Goal: Task Accomplishment & Management: Complete application form

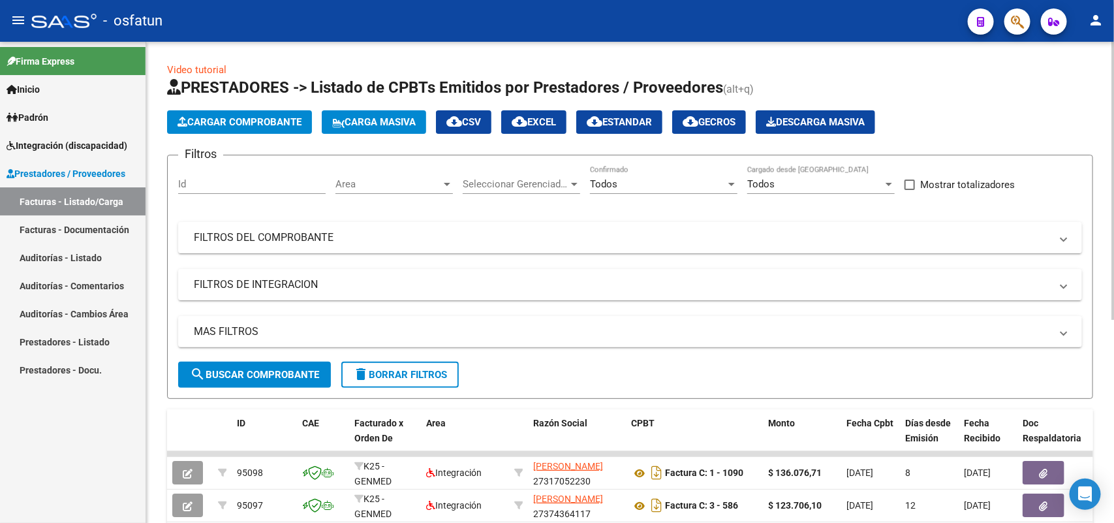
click at [266, 118] on span "Cargar Comprobante" at bounding box center [240, 122] width 124 height 12
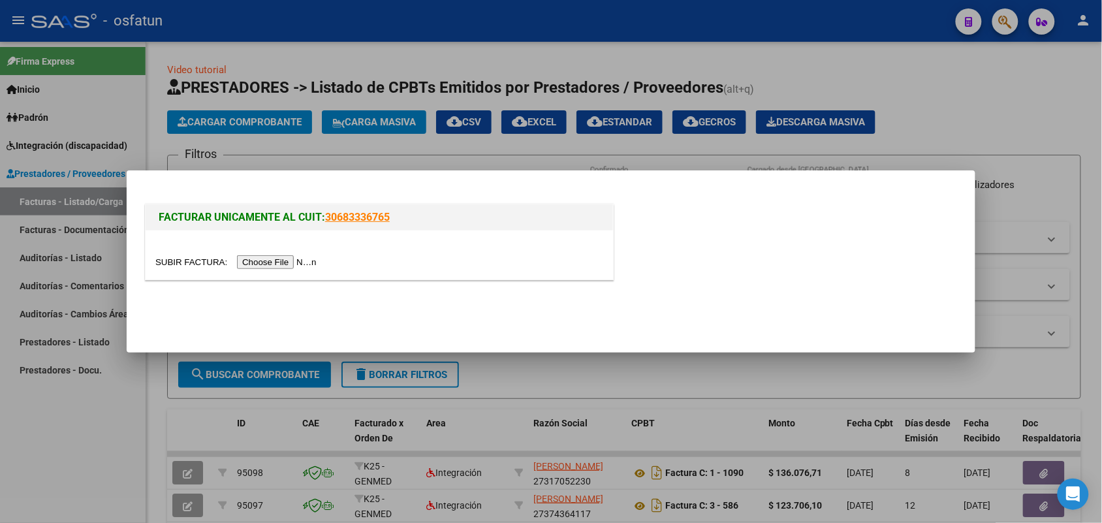
click at [279, 262] on input "file" at bounding box center [237, 262] width 165 height 14
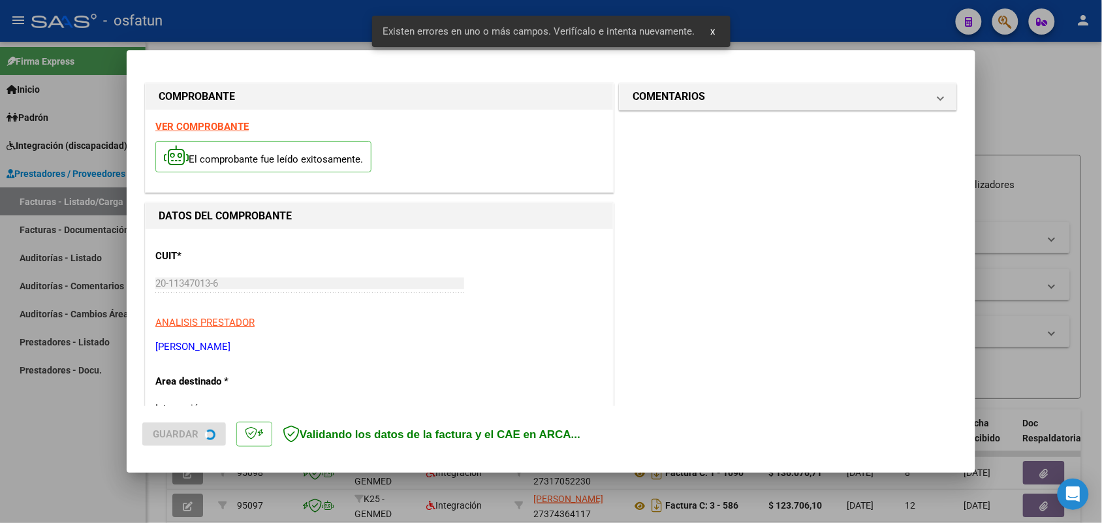
scroll to position [328, 0]
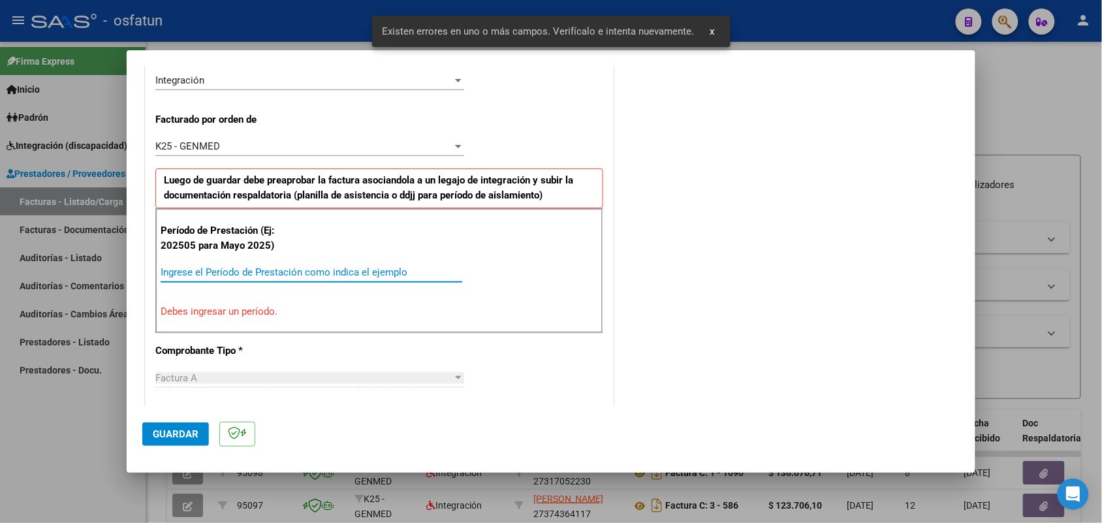
click at [330, 268] on input "Ingrese el Período de Prestación como indica el ejemplo" at bounding box center [312, 272] width 302 height 12
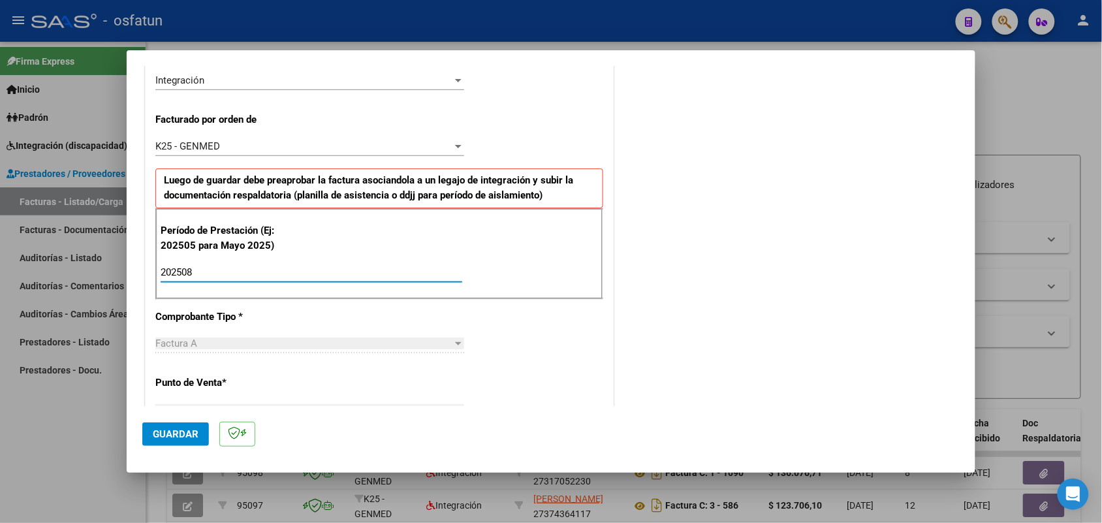
type input "202508"
click at [168, 430] on span "Guardar" at bounding box center [176, 434] width 46 height 12
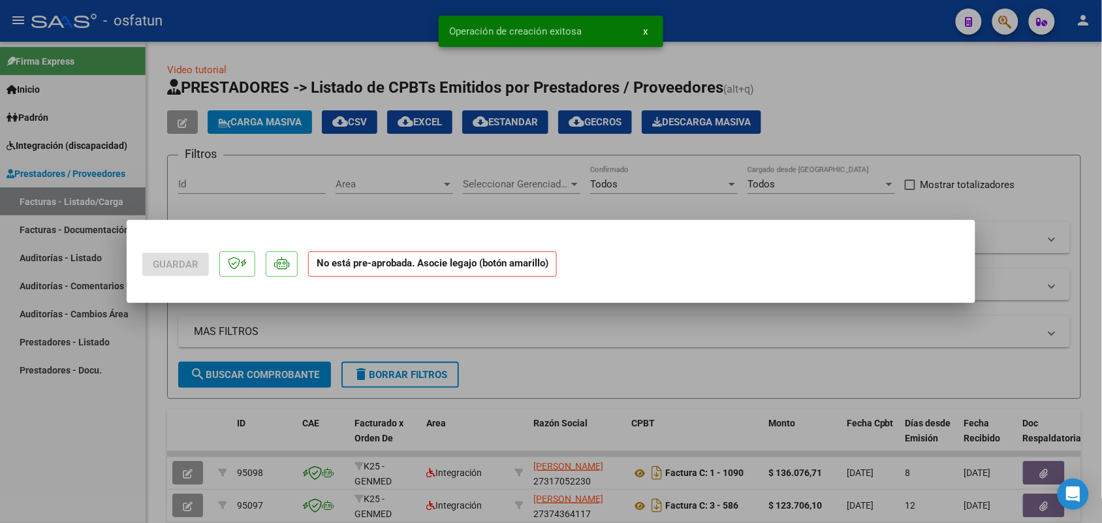
scroll to position [0, 0]
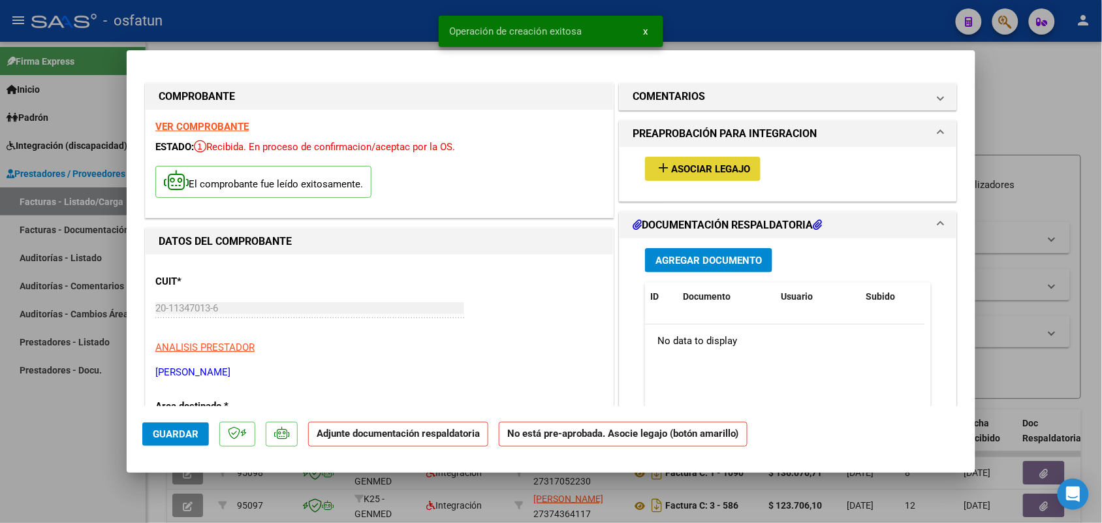
click at [689, 173] on span "Asociar Legajo" at bounding box center [710, 169] width 79 height 12
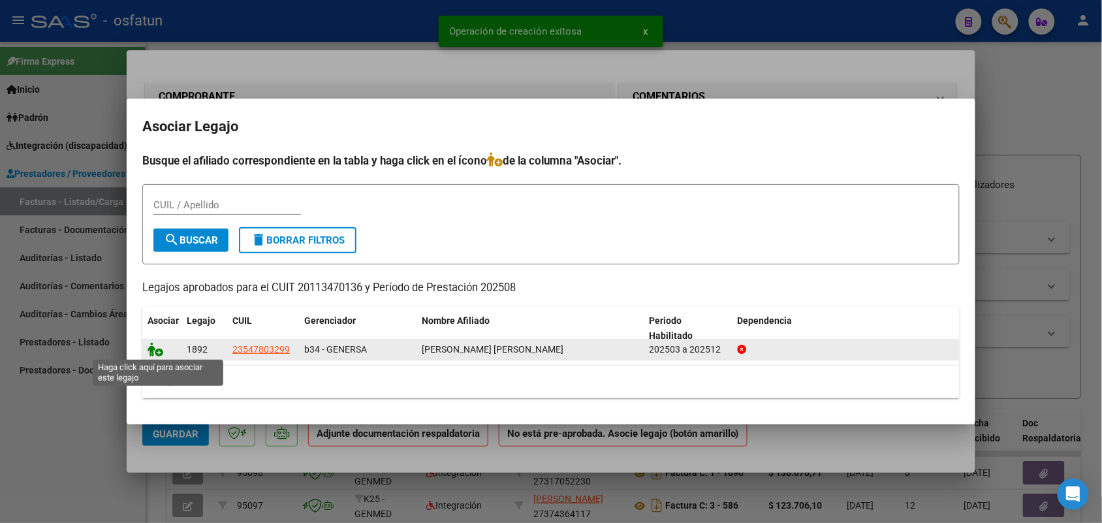
click at [153, 349] on icon at bounding box center [156, 349] width 16 height 14
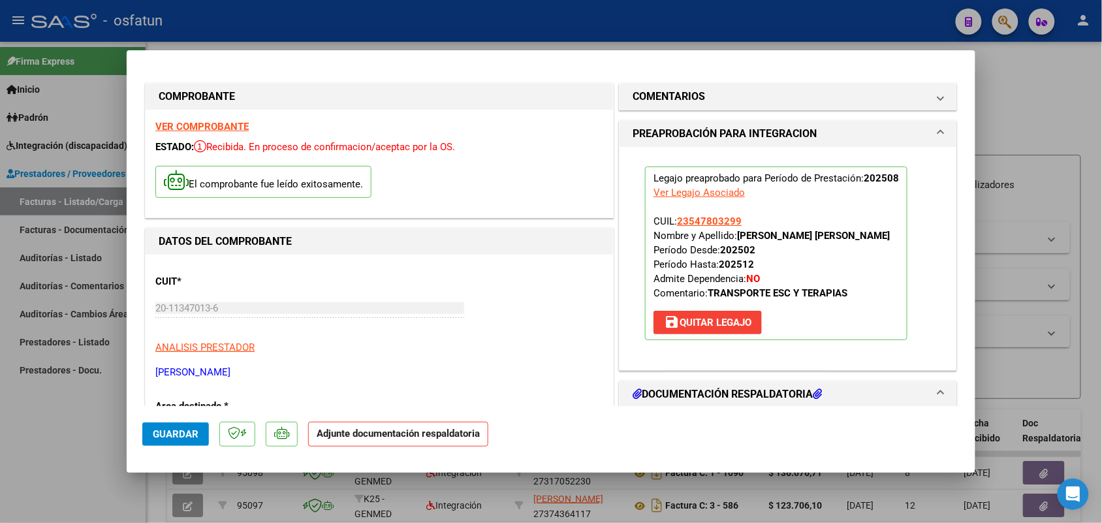
scroll to position [82, 0]
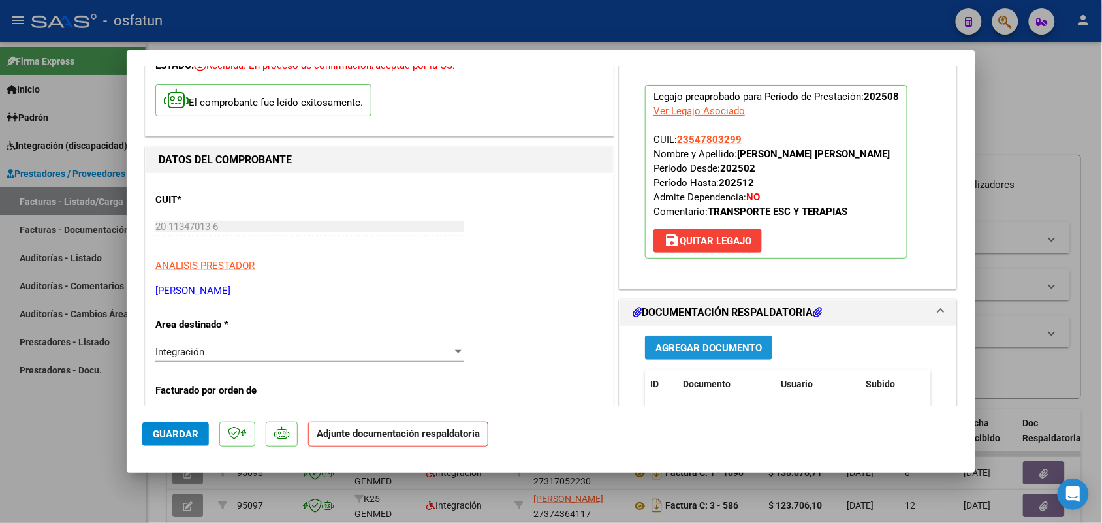
click at [705, 345] on span "Agregar Documento" at bounding box center [708, 348] width 106 height 12
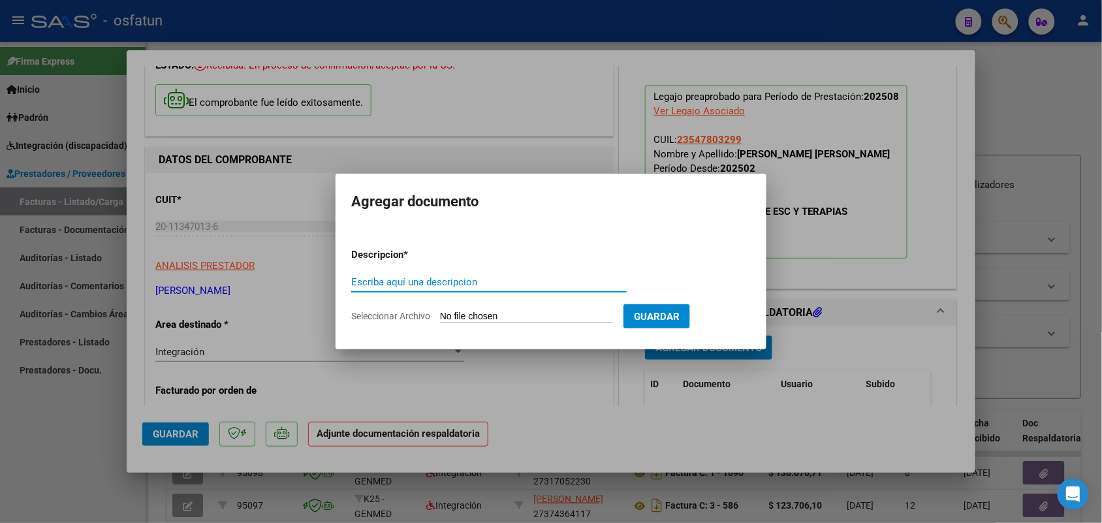
click at [423, 285] on input "Escriba aquí una descripcion" at bounding box center [488, 282] width 275 height 12
type input "asist esc"
click at [493, 317] on input "Seleccionar Archivo" at bounding box center [526, 317] width 173 height 12
type input "C:\fakepath\ASISTENCIA [PERSON_NAME] [DATE] 1.pdf"
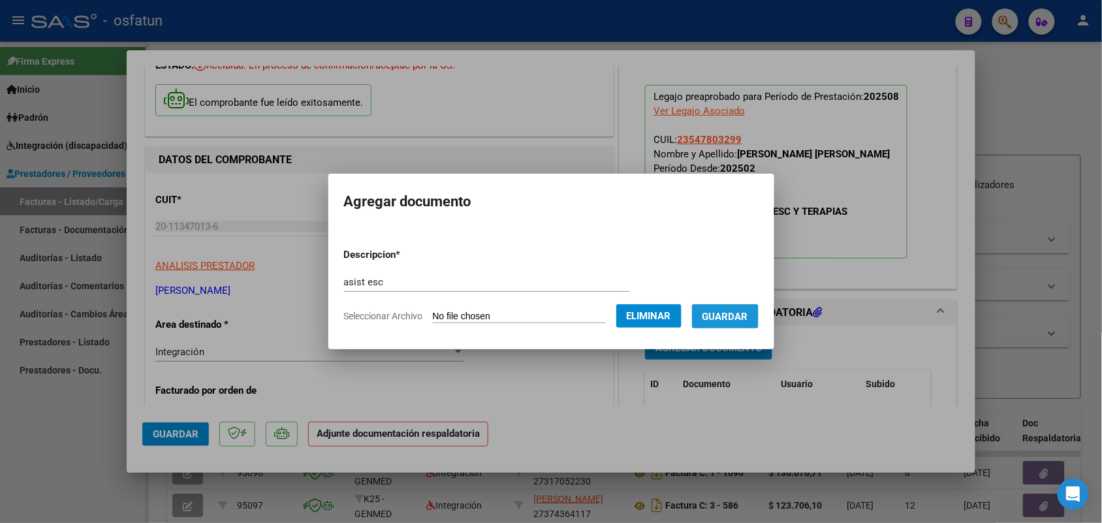
click at [739, 317] on span "Guardar" at bounding box center [725, 317] width 46 height 12
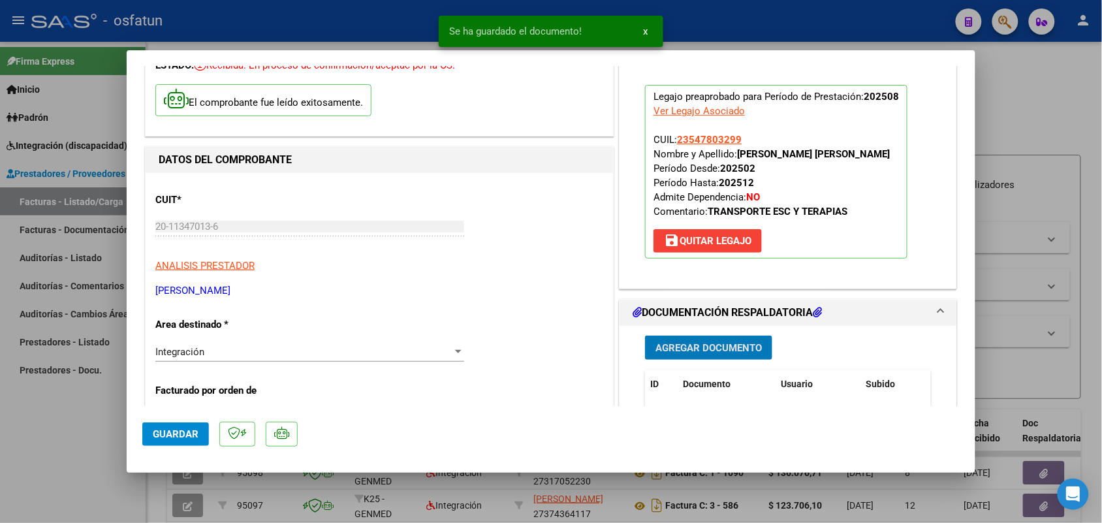
click at [171, 435] on span "Guardar" at bounding box center [176, 434] width 46 height 12
click at [83, 439] on div at bounding box center [551, 261] width 1102 height 523
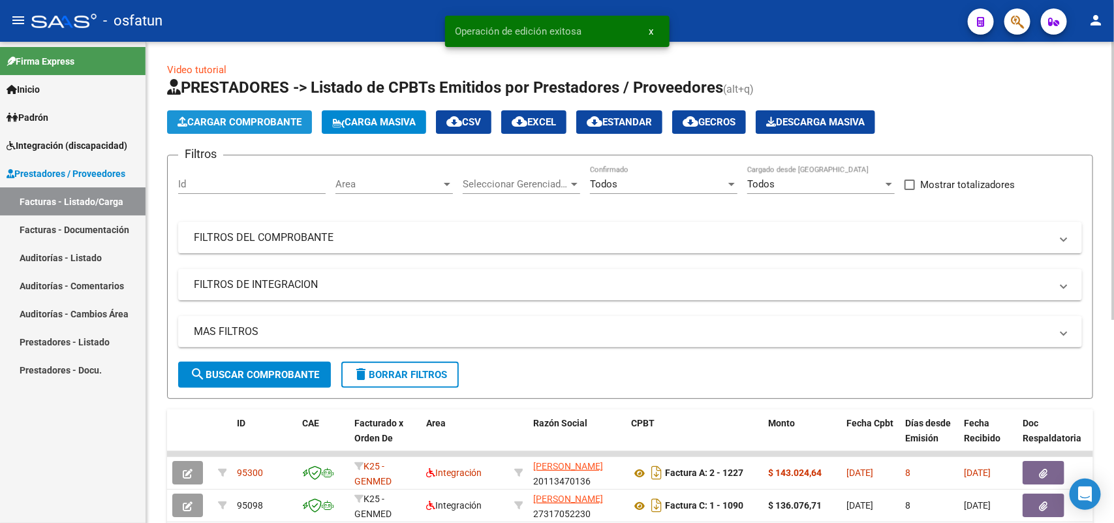
click at [248, 116] on span "Cargar Comprobante" at bounding box center [240, 122] width 124 height 12
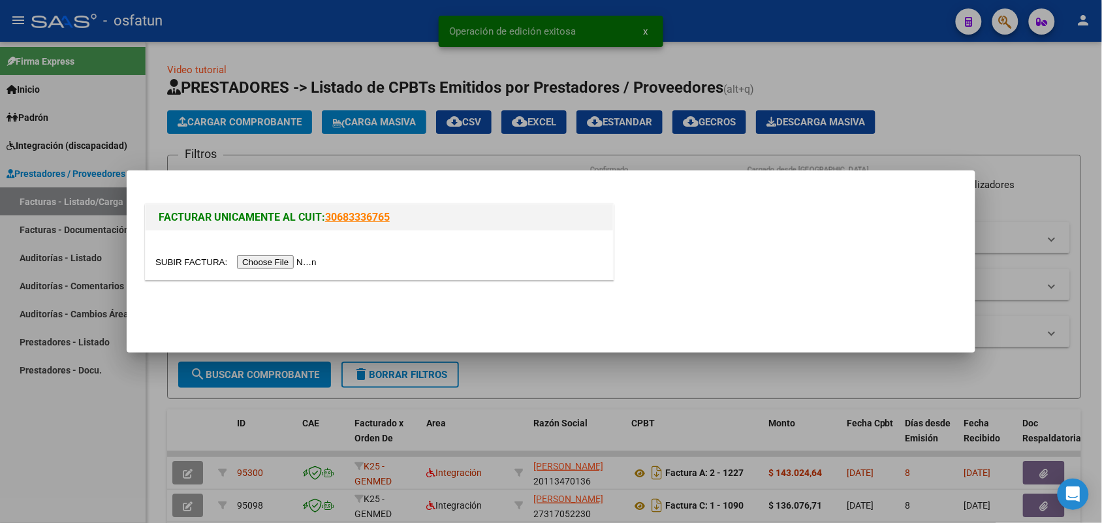
click at [289, 263] on input "file" at bounding box center [237, 262] width 165 height 14
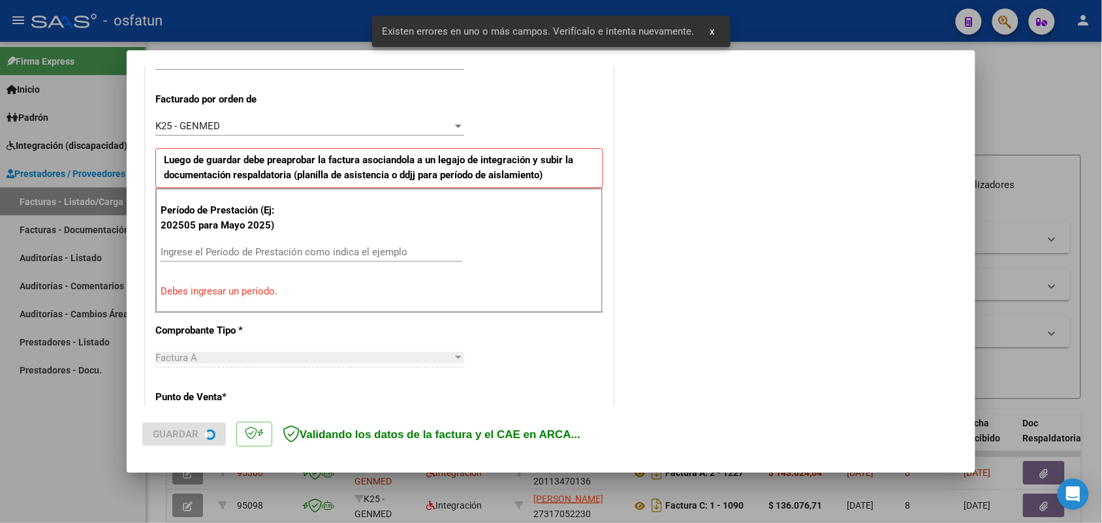
scroll to position [353, 0]
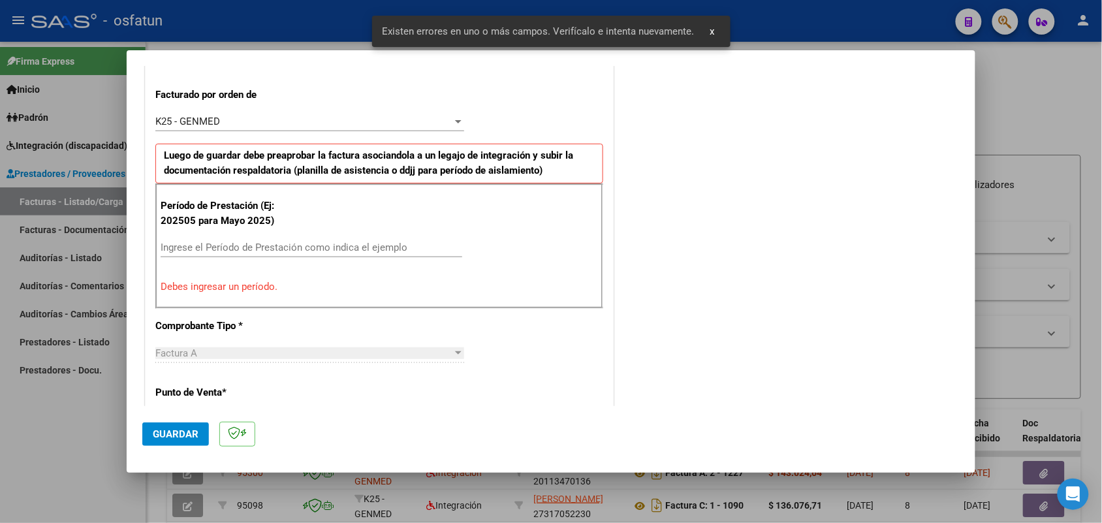
click at [307, 248] on input "Ingrese el Período de Prestación como indica el ejemplo" at bounding box center [312, 248] width 302 height 12
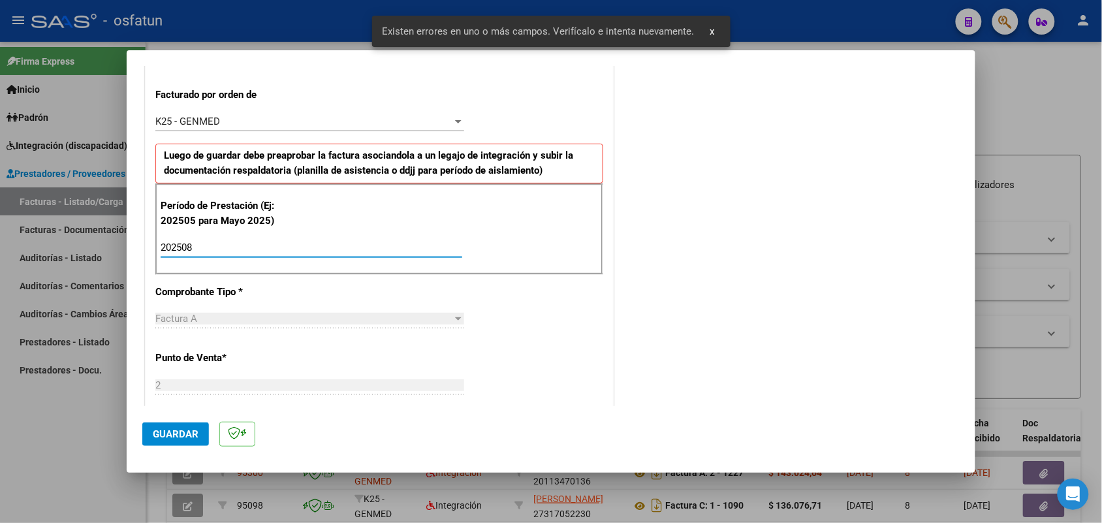
type input "202508"
click at [172, 429] on span "Guardar" at bounding box center [176, 434] width 46 height 12
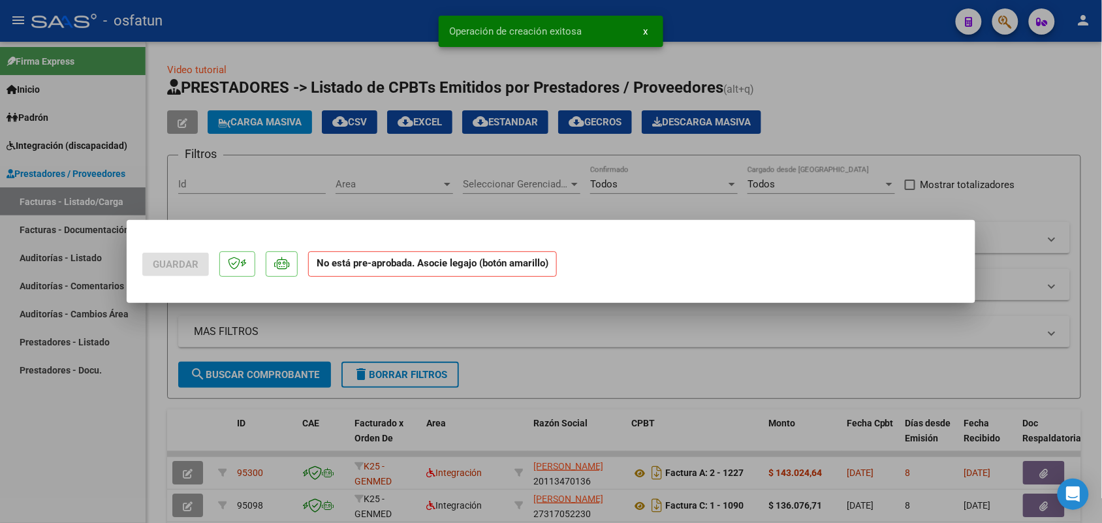
scroll to position [0, 0]
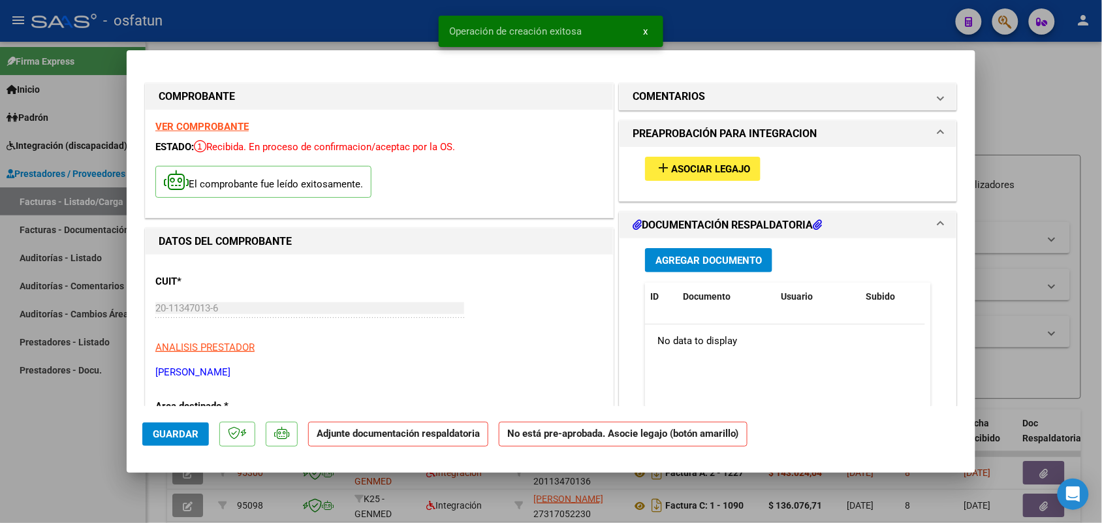
click at [686, 167] on span "Asociar Legajo" at bounding box center [710, 169] width 79 height 12
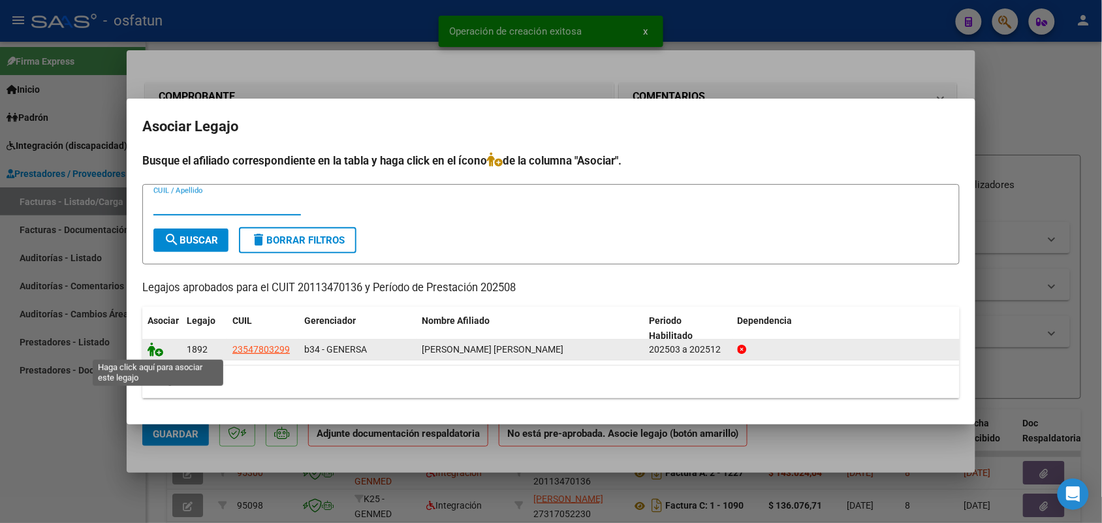
click at [157, 348] on icon at bounding box center [156, 349] width 16 height 14
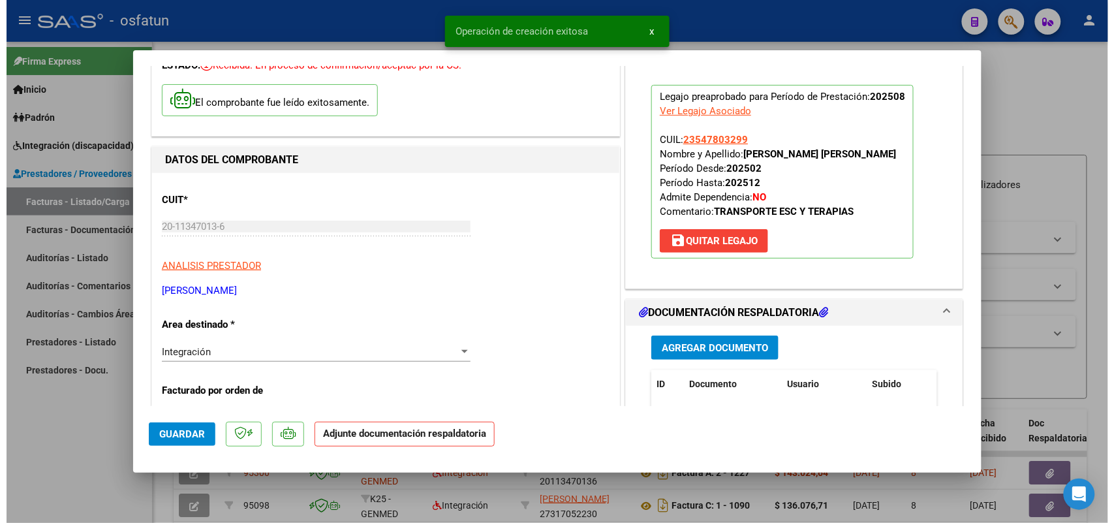
scroll to position [163, 0]
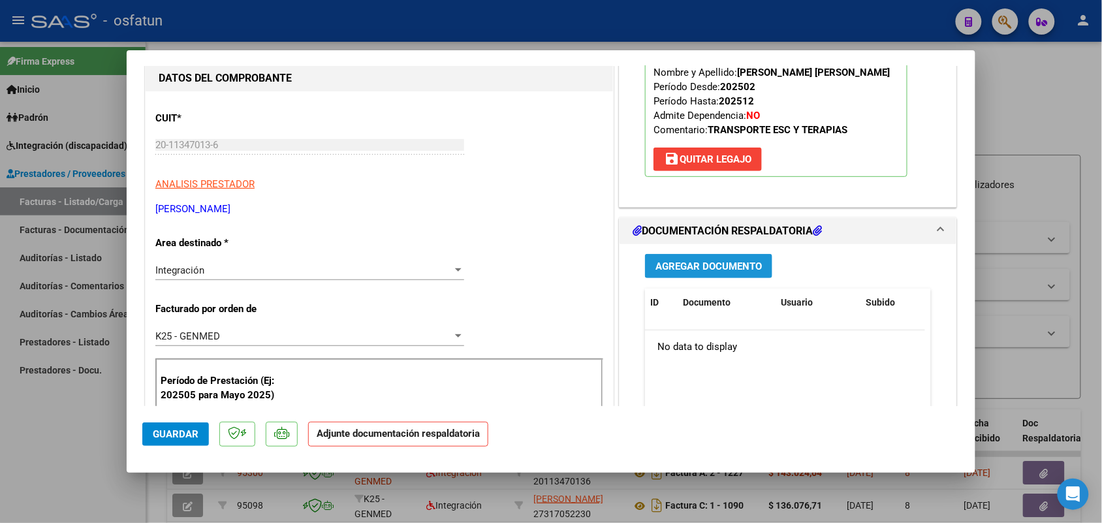
click at [696, 255] on button "Agregar Documento" at bounding box center [708, 266] width 127 height 24
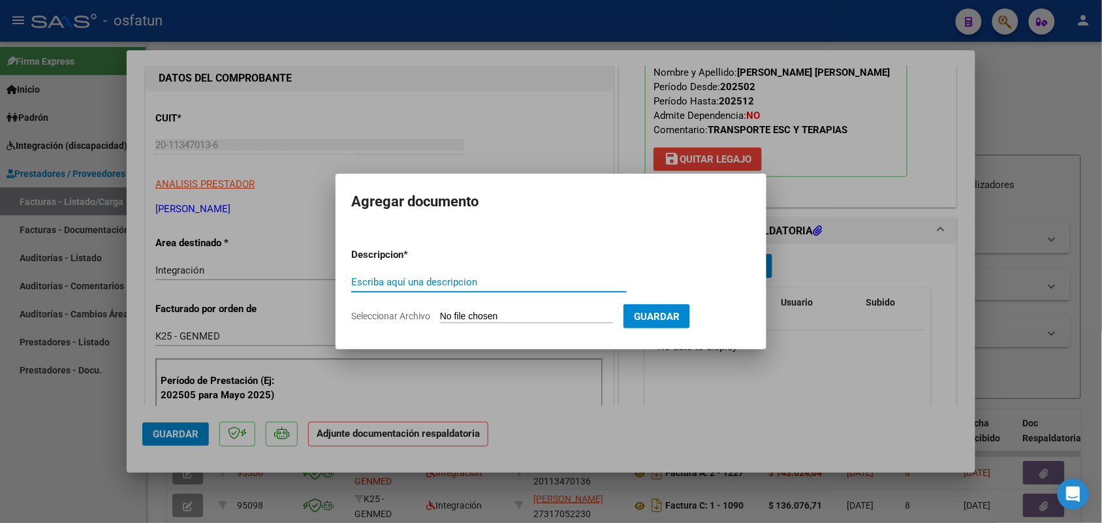
click at [458, 282] on input "Escriba aquí una descripcion" at bounding box center [488, 282] width 275 height 12
type input "asist terapias"
click at [481, 315] on input "Seleccionar Archivo" at bounding box center [526, 317] width 173 height 12
type input "C:\fakepath\ASISTENCIA [PERSON_NAME] [DATE] 2.pdf"
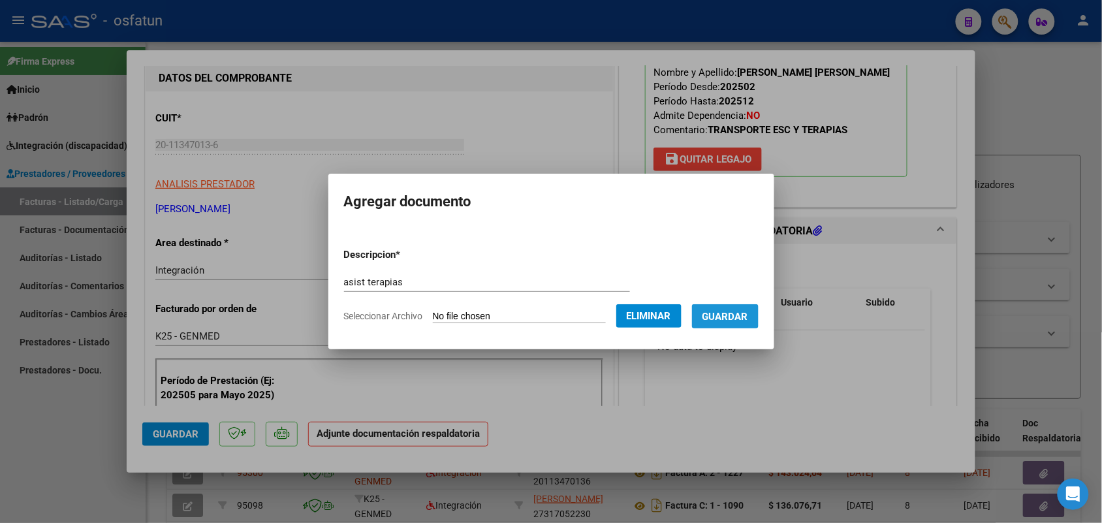
click at [741, 311] on span "Guardar" at bounding box center [725, 317] width 46 height 12
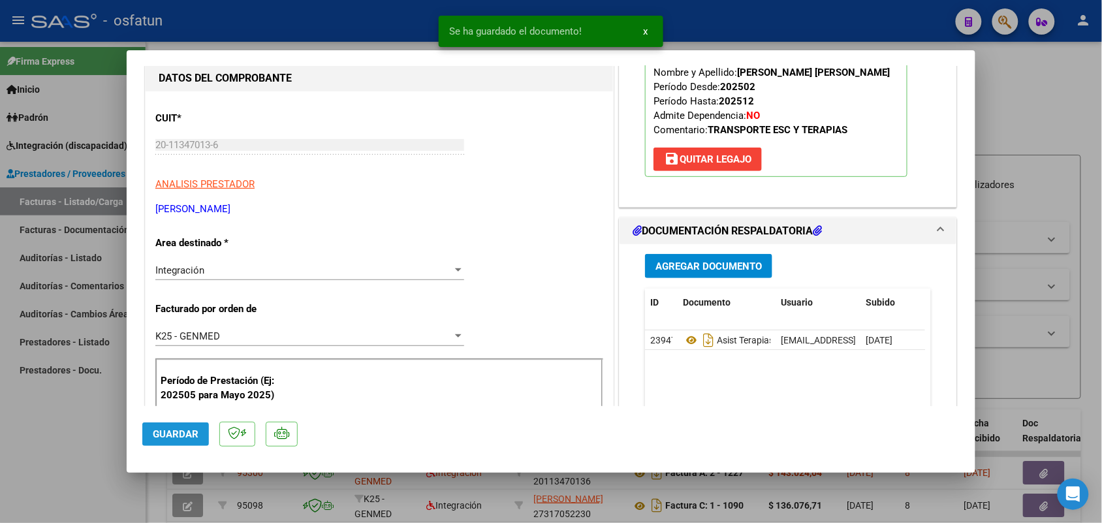
click at [180, 423] on button "Guardar" at bounding box center [175, 434] width 67 height 24
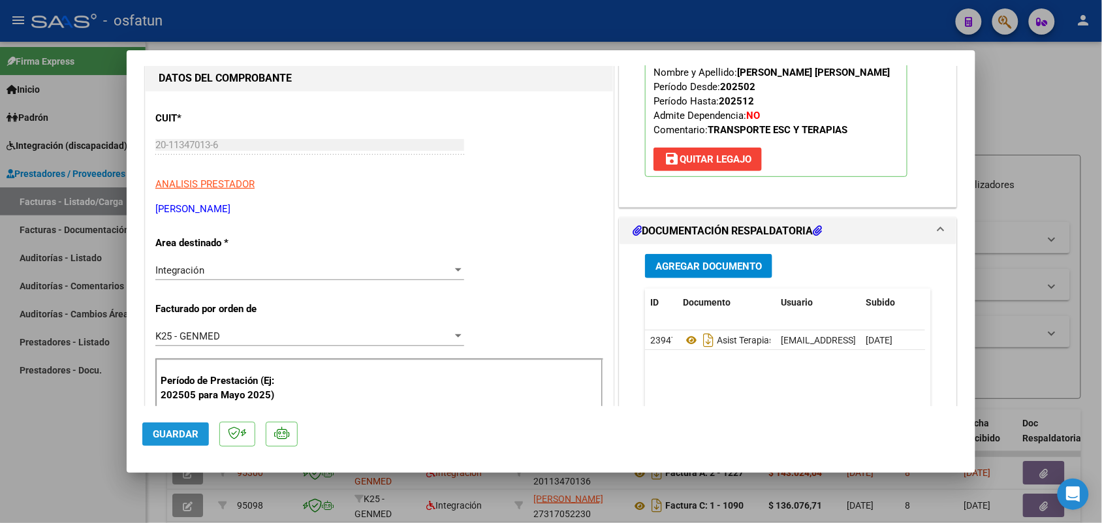
click at [184, 432] on span "Guardar" at bounding box center [176, 434] width 46 height 12
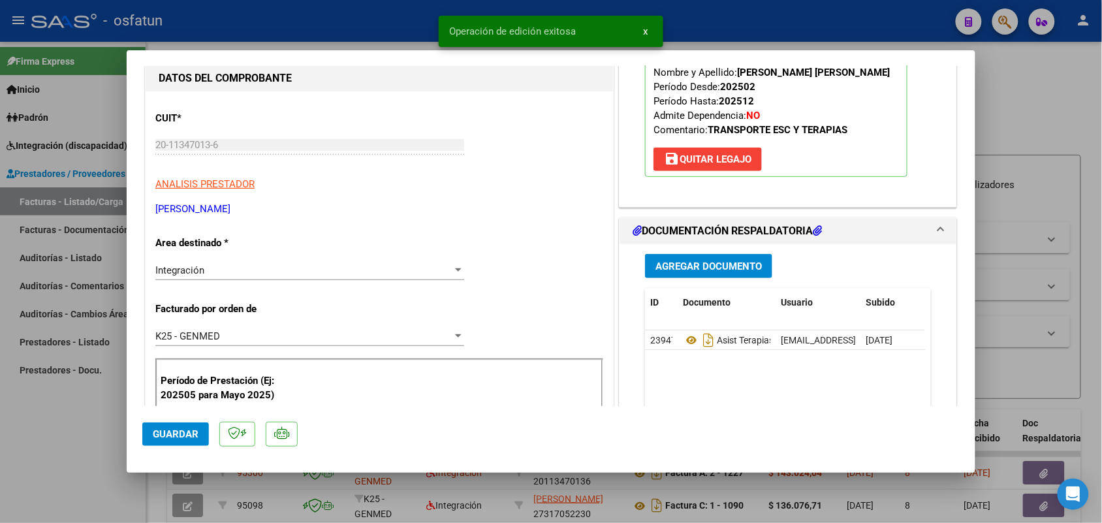
click at [63, 484] on div at bounding box center [551, 261] width 1102 height 523
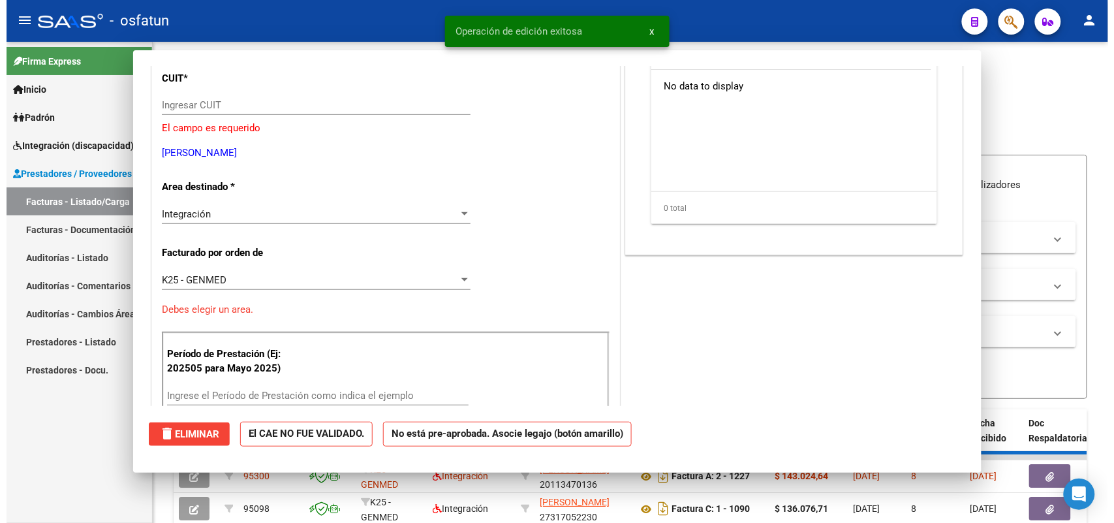
scroll to position [0, 0]
